Goal: Information Seeking & Learning: Learn about a topic

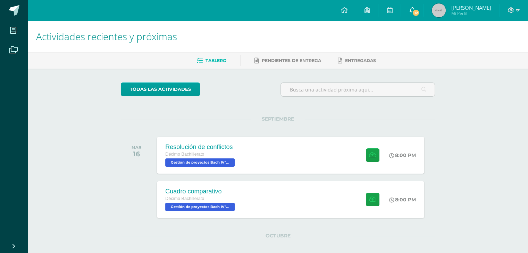
click at [420, 13] on span "12" at bounding box center [416, 13] width 8 height 8
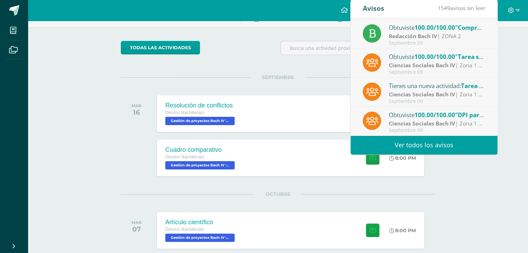
scroll to position [41, 0]
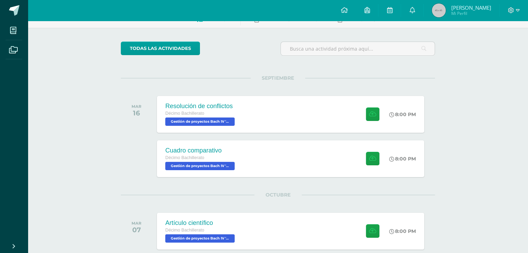
click at [446, 7] on img at bounding box center [439, 10] width 14 height 14
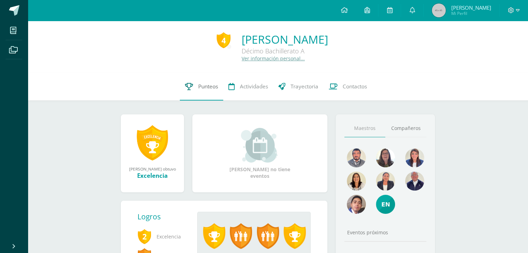
click at [192, 91] on link "Punteos" at bounding box center [201, 87] width 43 height 28
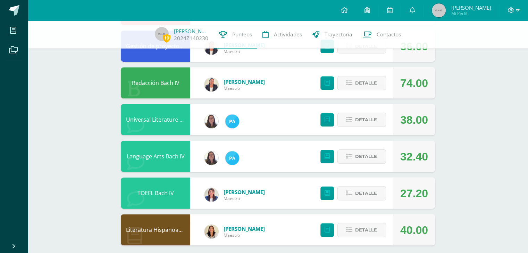
scroll to position [490, 0]
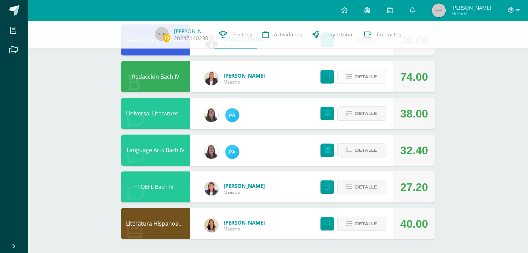
click at [357, 74] on span "Detalle" at bounding box center [366, 76] width 22 height 13
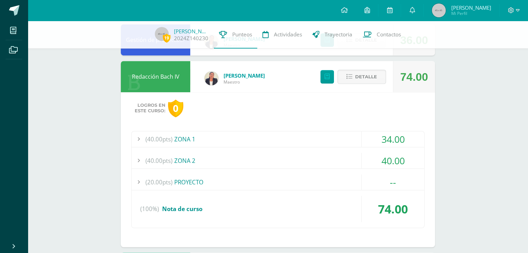
click at [376, 139] on div "34.00" at bounding box center [393, 140] width 63 height 16
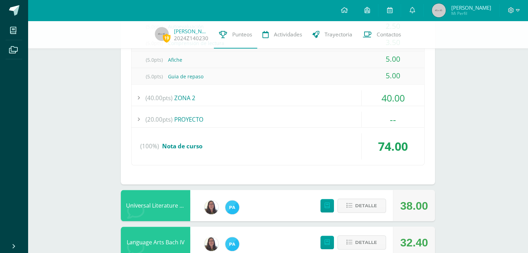
scroll to position [686, 0]
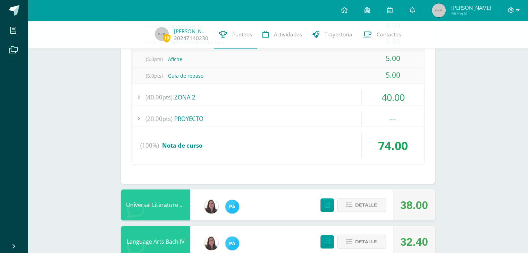
click at [378, 93] on div "40.00" at bounding box center [393, 98] width 63 height 16
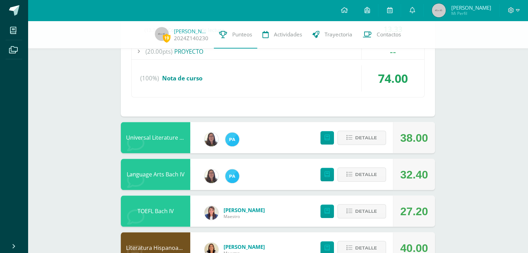
scroll to position [694, 0]
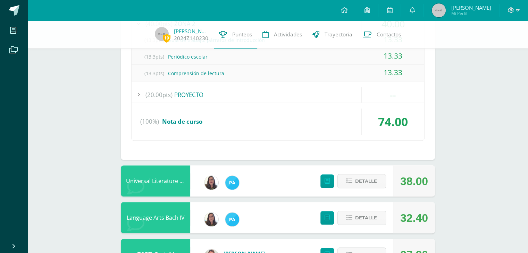
click at [364, 217] on span "Detalle" at bounding box center [366, 218] width 22 height 13
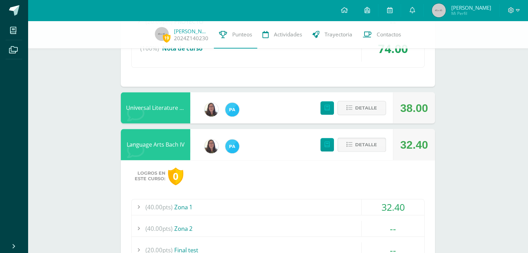
scroll to position [702, 0]
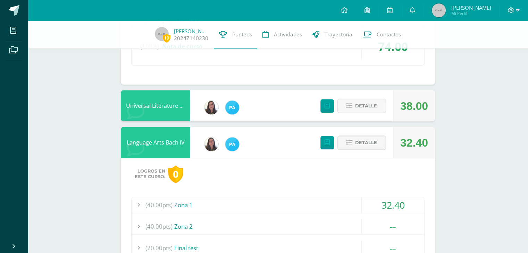
click at [363, 198] on div "32.40" at bounding box center [393, 206] width 63 height 16
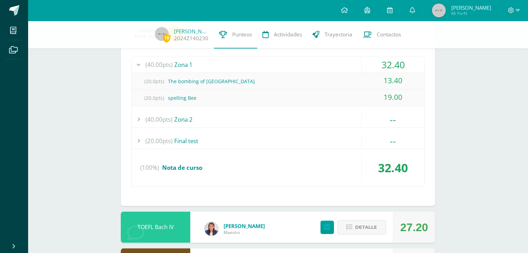
scroll to position [793, 0]
click at [369, 82] on div "13.40" at bounding box center [393, 81] width 63 height 16
click at [390, 81] on div "13.40" at bounding box center [393, 81] width 63 height 16
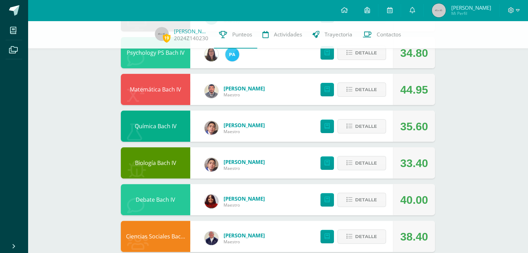
scroll to position [183, 0]
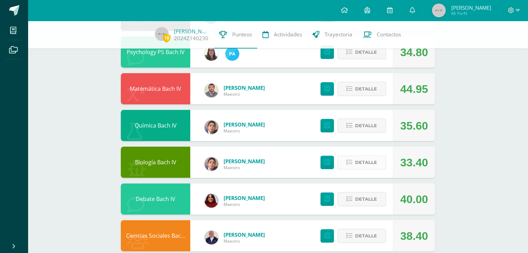
click at [369, 167] on span "Detalle" at bounding box center [366, 162] width 22 height 13
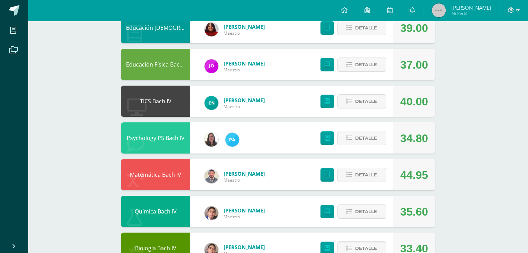
scroll to position [0, 0]
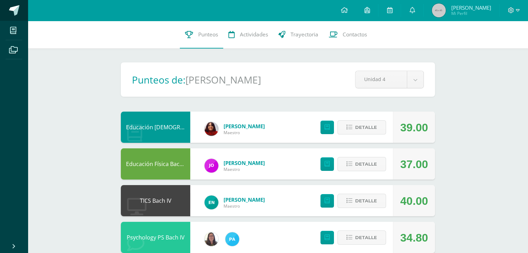
click at [19, 9] on link at bounding box center [14, 10] width 28 height 21
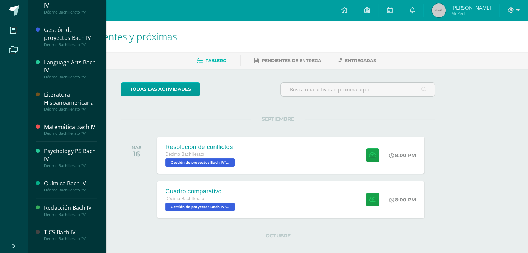
scroll to position [240, 0]
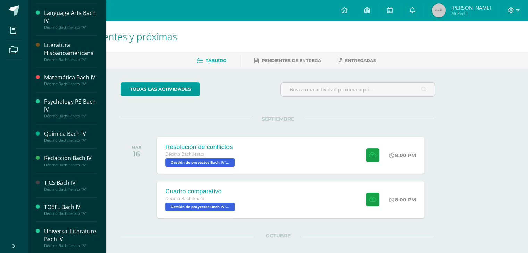
click at [57, 100] on div "Psychology PS Bach IV" at bounding box center [70, 106] width 53 height 16
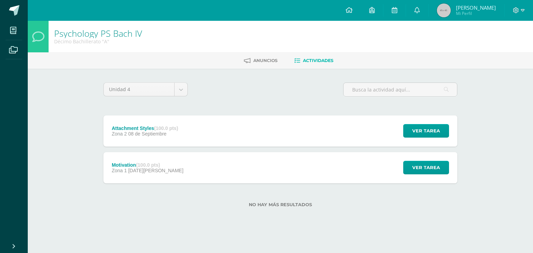
drag, startPoint x: 0, startPoint y: 0, endPoint x: 68, endPoint y: 79, distance: 104.2
click at [68, 79] on div "Psychology PS [PERSON_NAME] IV Décimo Bachillerato "A" [GEOGRAPHIC_DATA] Activi…" at bounding box center [281, 125] width 506 height 209
drag, startPoint x: 68, startPoint y: 79, endPoint x: 226, endPoint y: 84, distance: 158.7
click at [226, 84] on div "Unidad 4 Unidad 1 Unidad 2 Unidad 3 Unidad 4" at bounding box center [281, 93] width 360 height 20
click at [264, 131] on div "Attachment Styles (100.0 pts) Zona 2 [DATE] Ver tarea Attachment Styles Psychol…" at bounding box center [280, 131] width 354 height 31
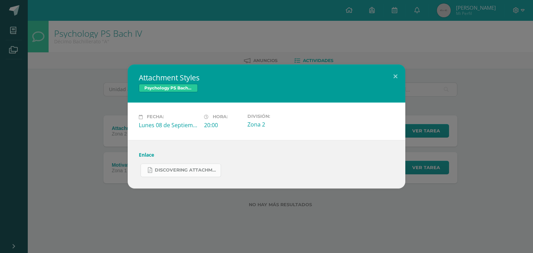
click at [203, 173] on span "Discovering Attachment Styles.pdf" at bounding box center [186, 171] width 63 height 6
